Goal: Register for event/course

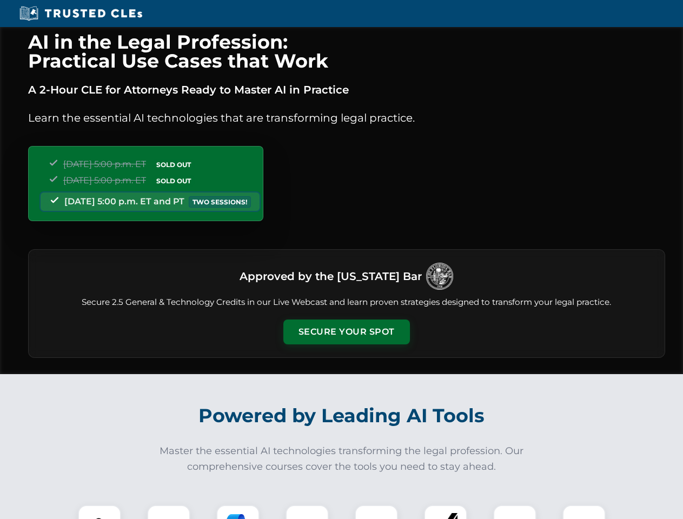
click at [346, 332] on button "Secure Your Spot" at bounding box center [346, 331] width 126 height 25
click at [99, 512] on img at bounding box center [99, 526] width 31 height 31
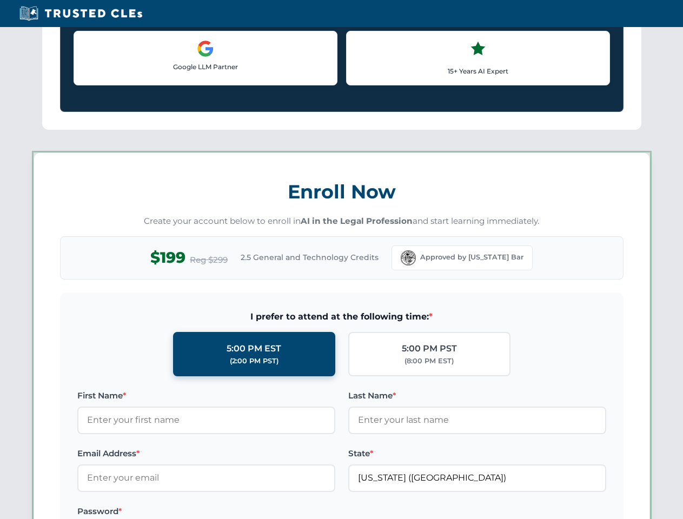
click at [238, 512] on label "Password *" at bounding box center [206, 511] width 258 height 13
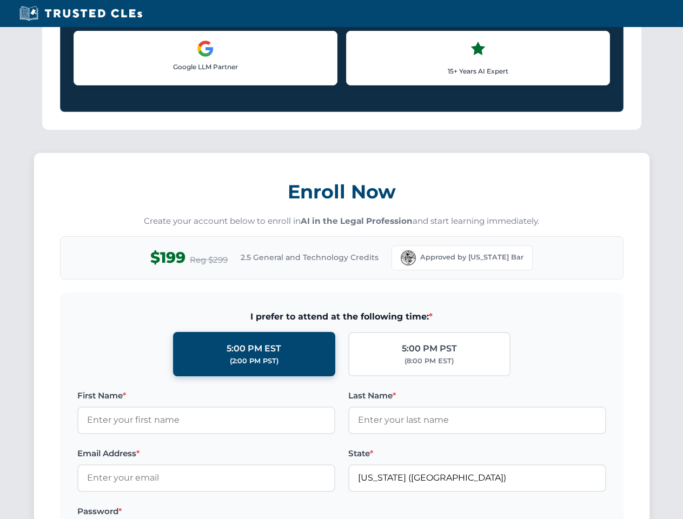
scroll to position [1061, 0]
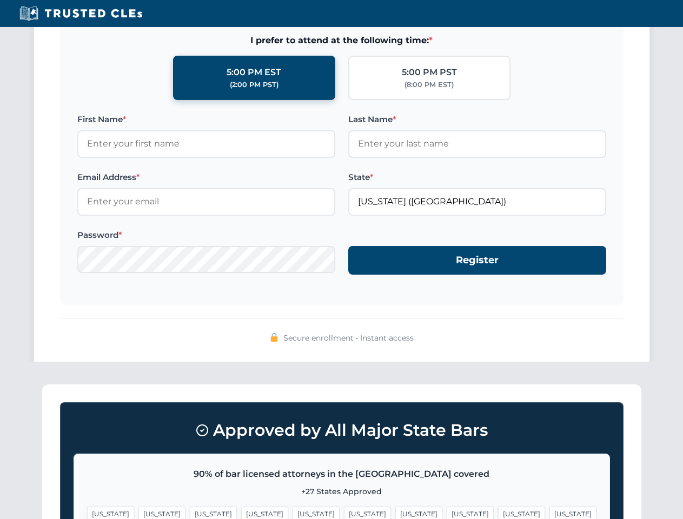
click at [498, 512] on span "[US_STATE]" at bounding box center [521, 514] width 47 height 16
